Goal: Entertainment & Leisure: Consume media (video, audio)

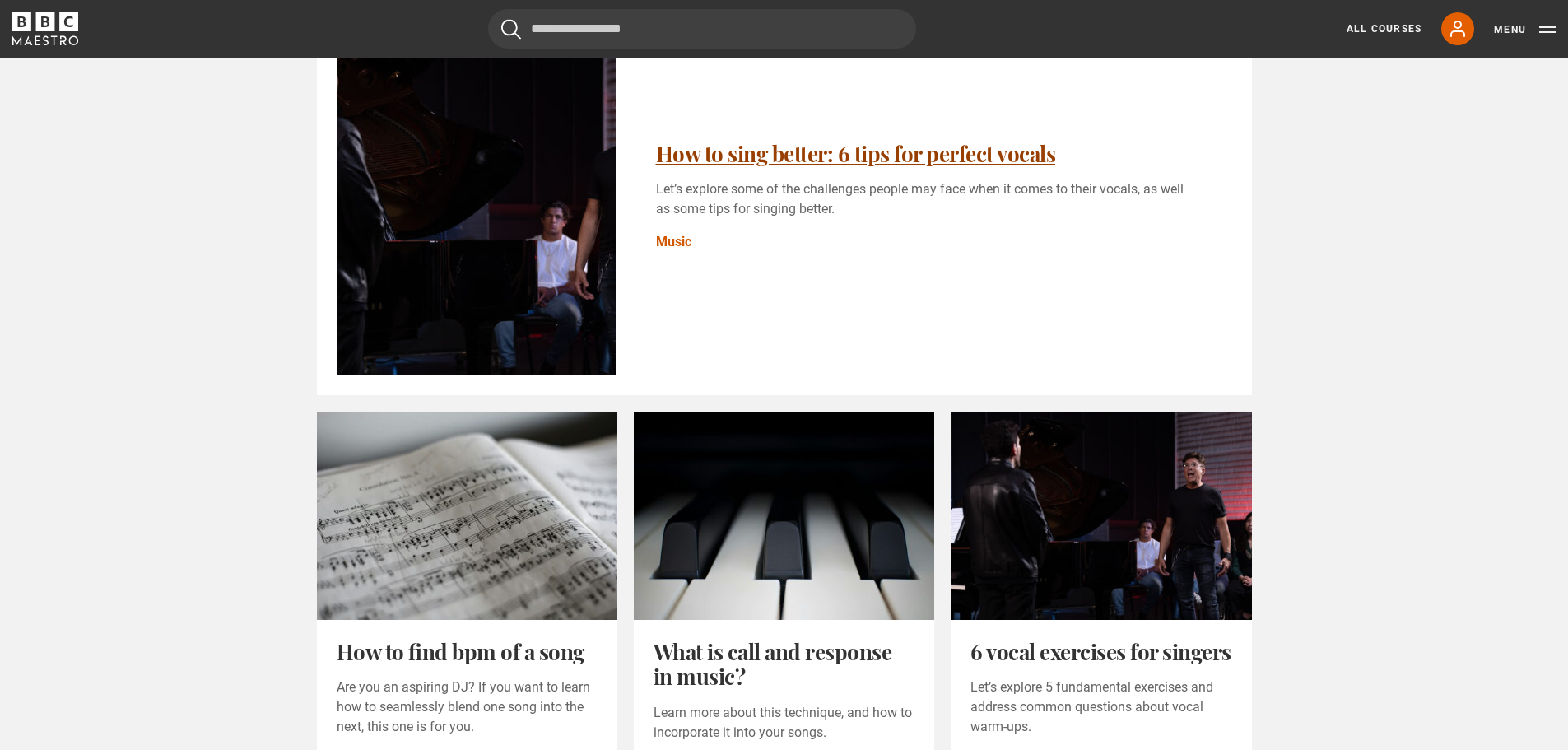
scroll to position [576, 0]
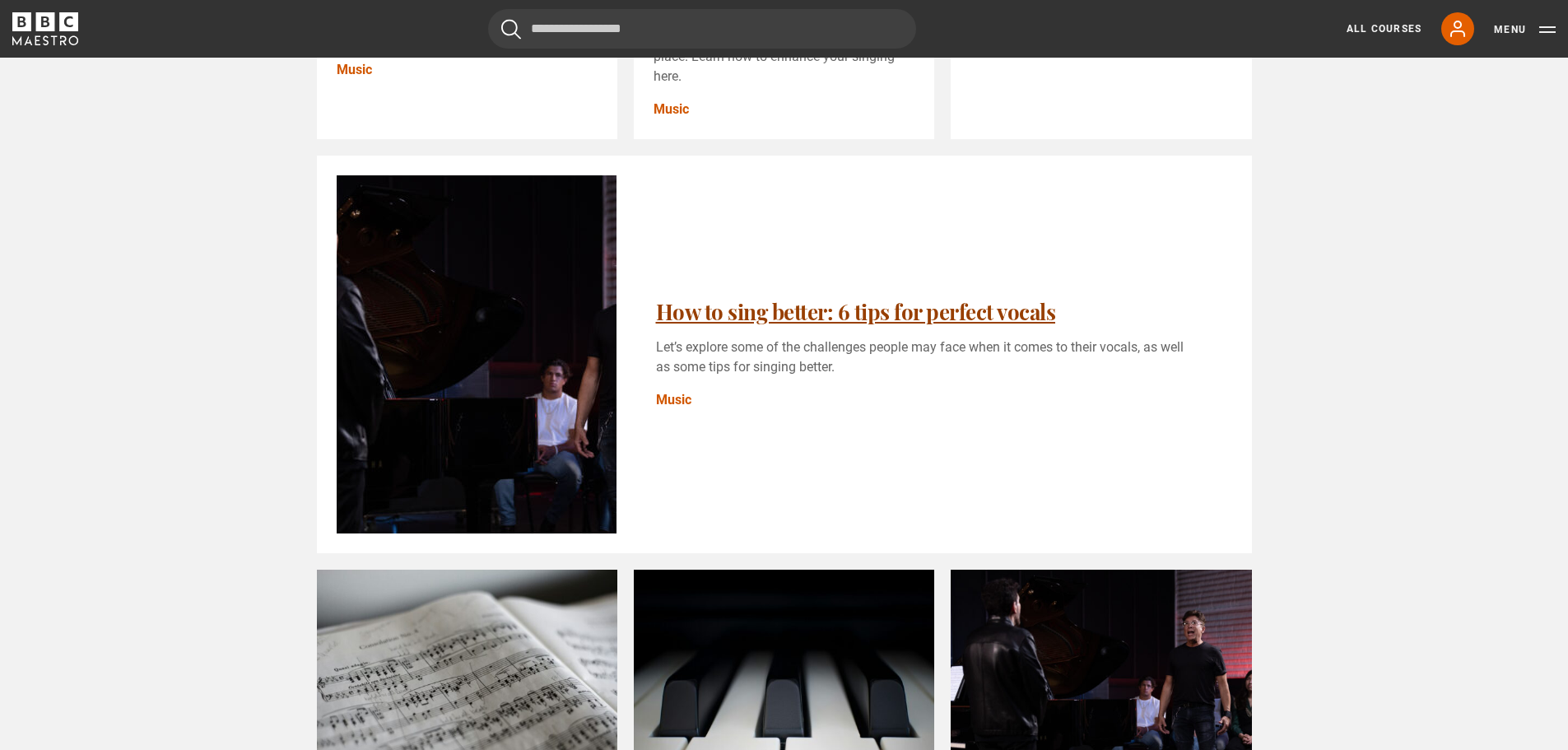
click at [882, 326] on link "How to sing better: 6 tips for perfect vocals" at bounding box center [855, 311] width 400 height 29
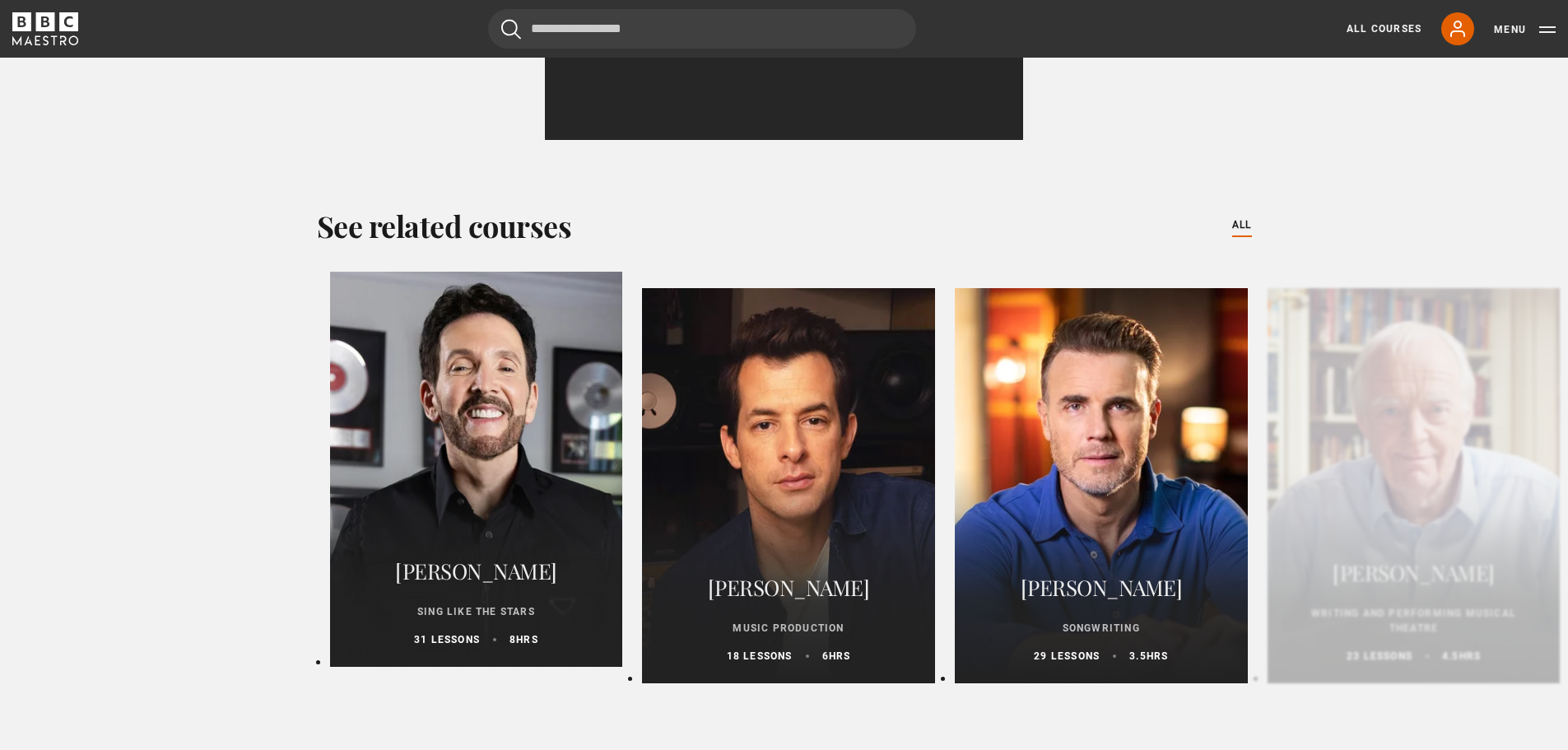
scroll to position [3871, 0]
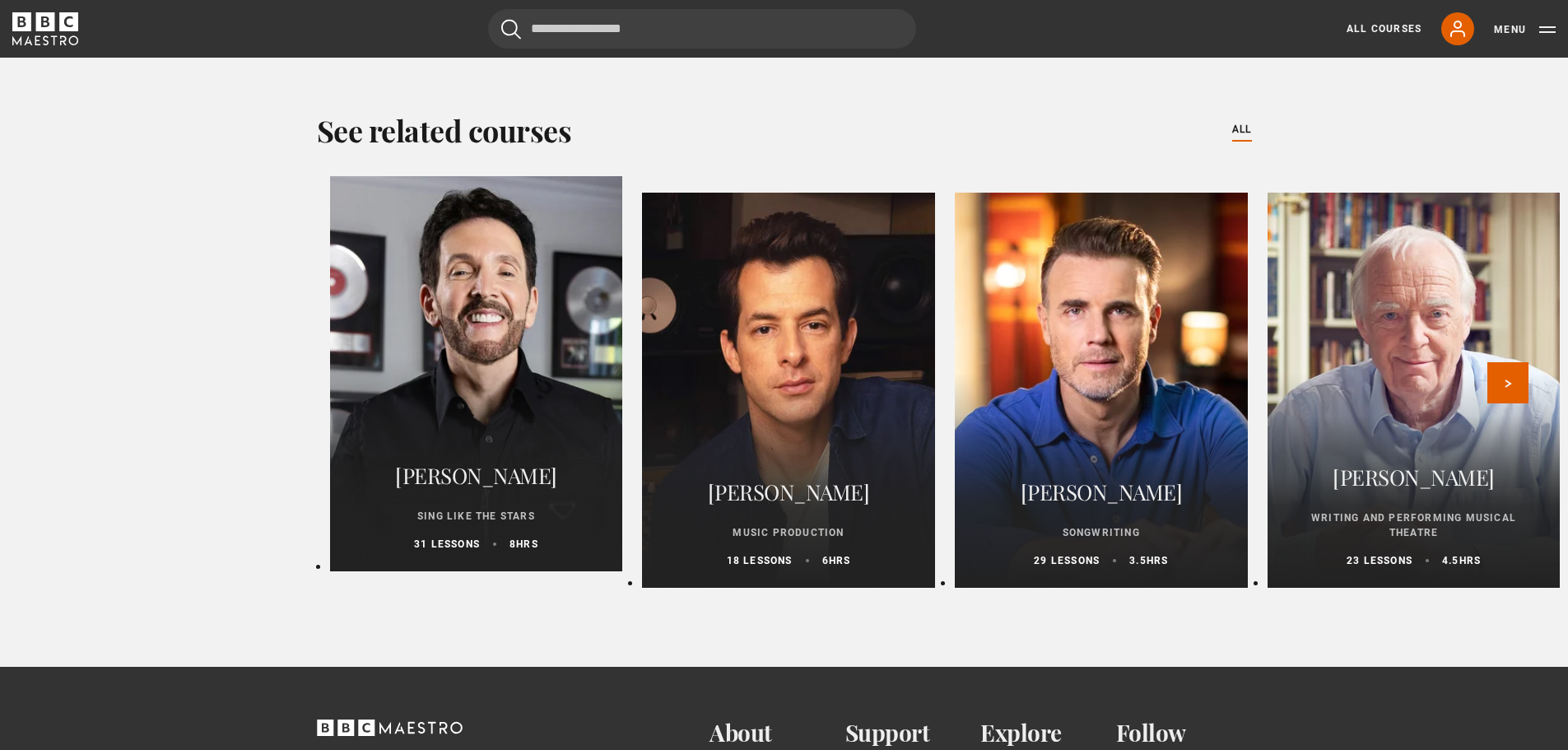
click at [783, 535] on div "Mark Ronson Music Production 18 lessons 6 hrs" at bounding box center [788, 520] width 293 height 135
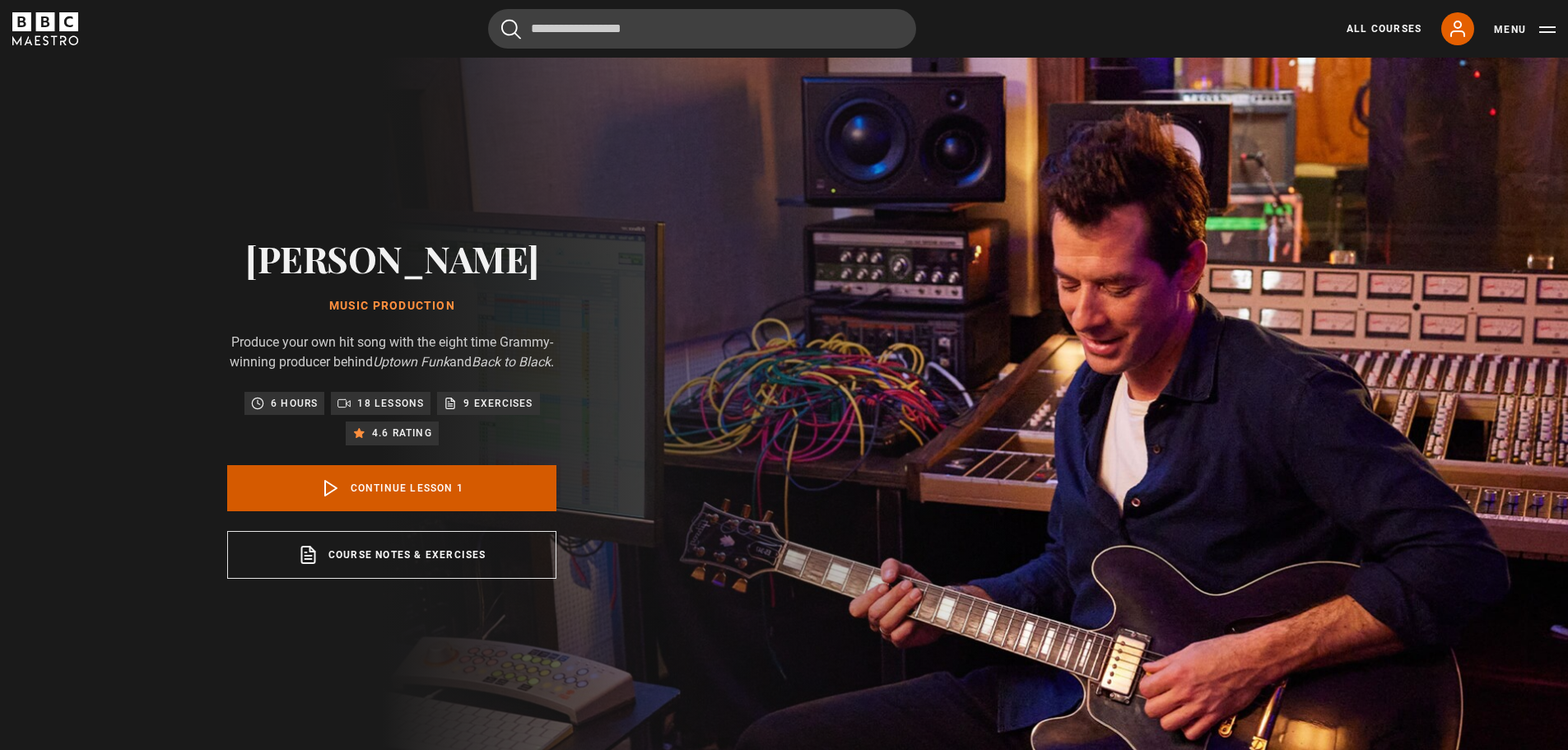
click at [394, 492] on link "Continue lesson 1" at bounding box center [392, 489] width 329 height 46
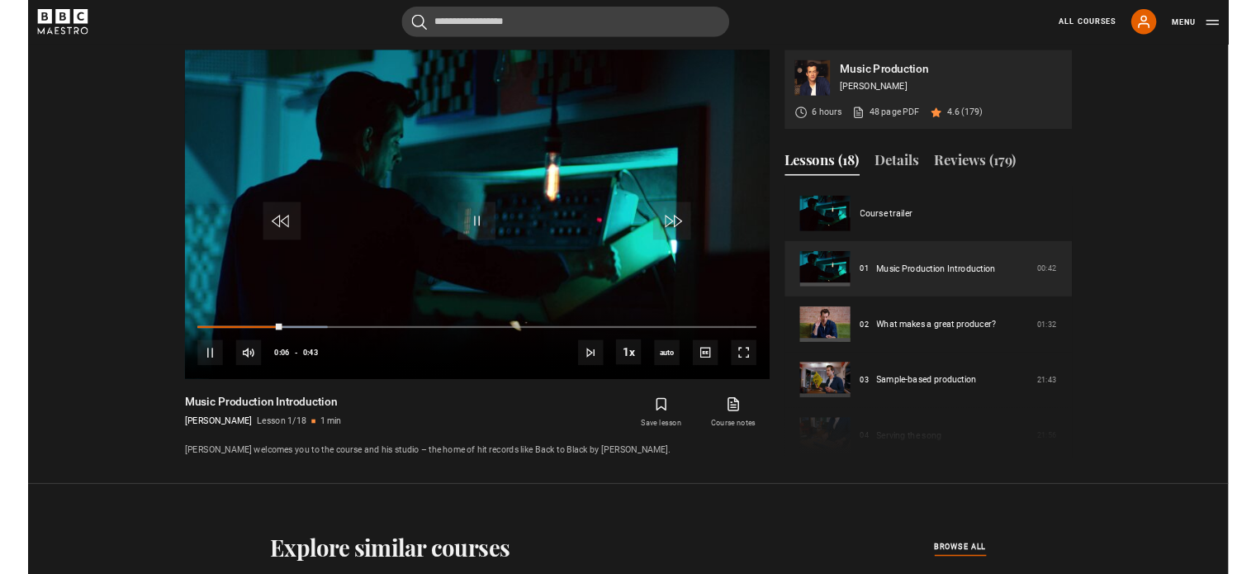
scroll to position [760, 0]
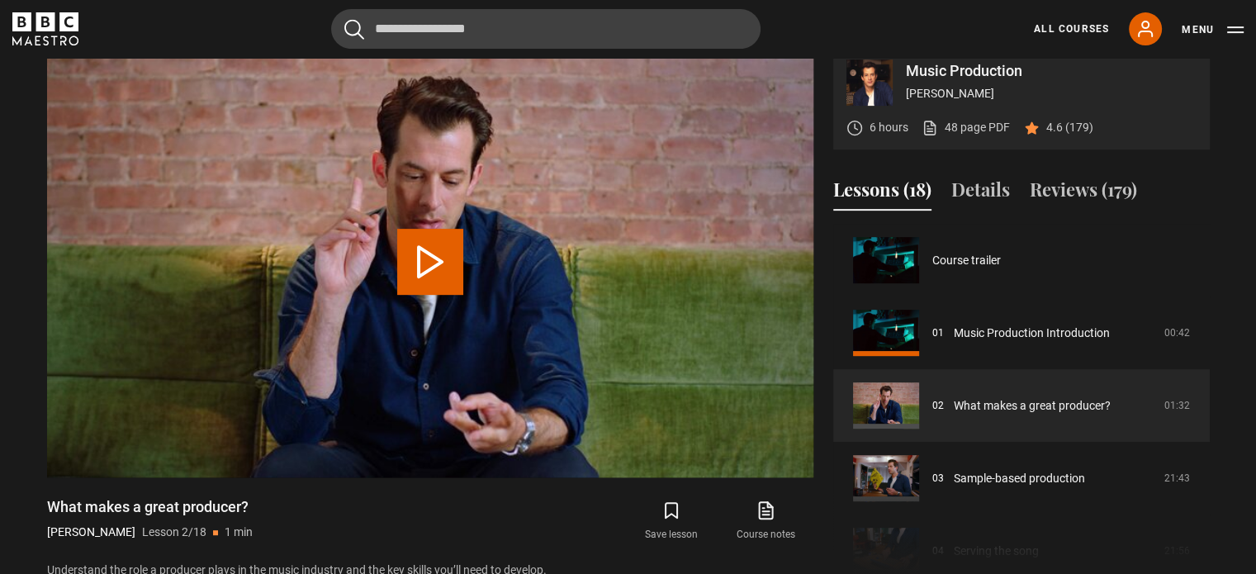
scroll to position [73, 0]
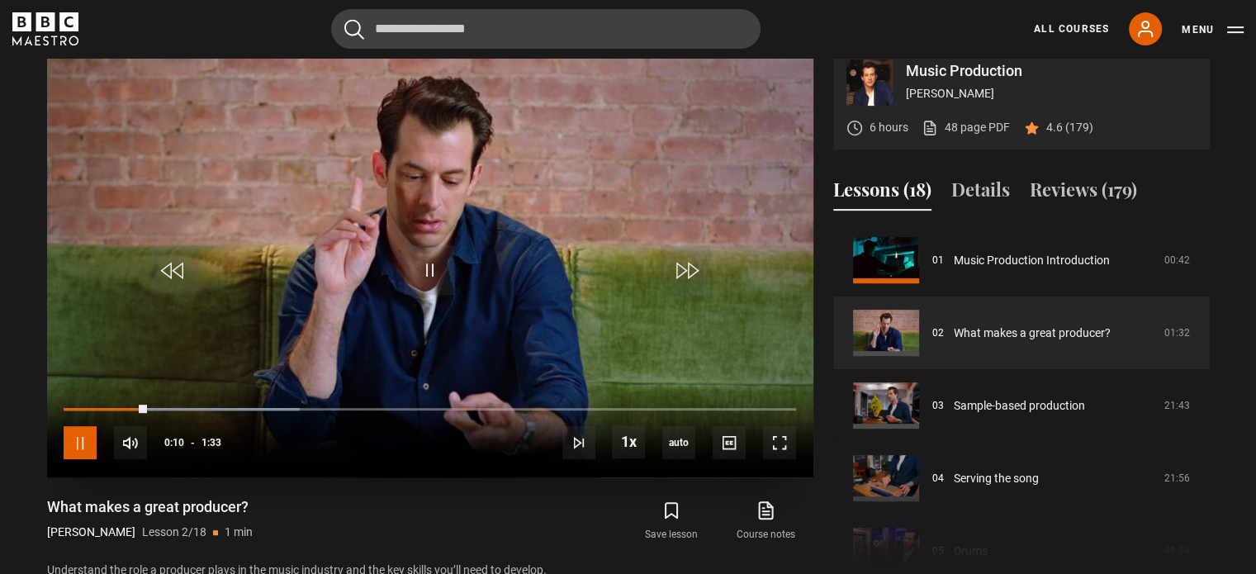
click at [78, 459] on span "Video Player" at bounding box center [80, 442] width 33 height 33
click at [422, 284] on span "Video Player" at bounding box center [430, 270] width 50 height 50
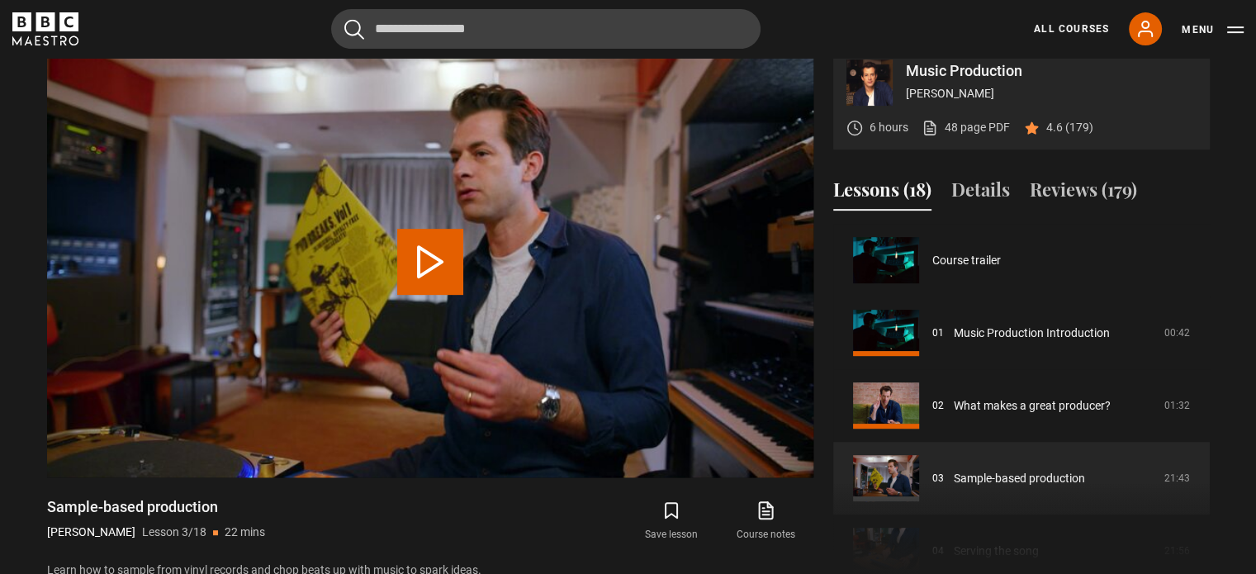
scroll to position [145, 0]
